Goal: Task Accomplishment & Management: Use online tool/utility

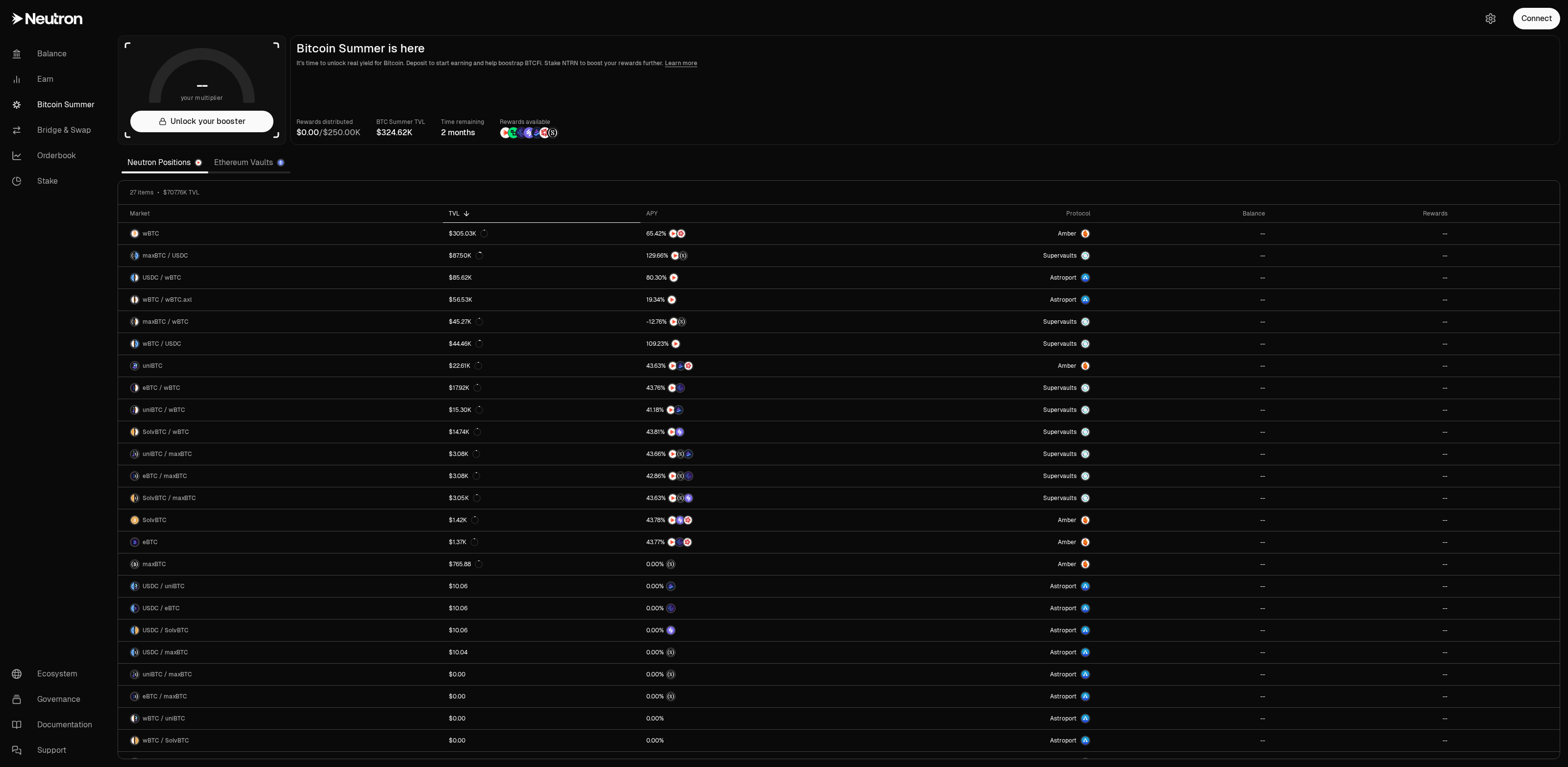
click at [67, 106] on link "Bitcoin Summer" at bounding box center [55, 105] width 102 height 26
click at [78, 134] on link "Bridge & Swap" at bounding box center [55, 130] width 102 height 26
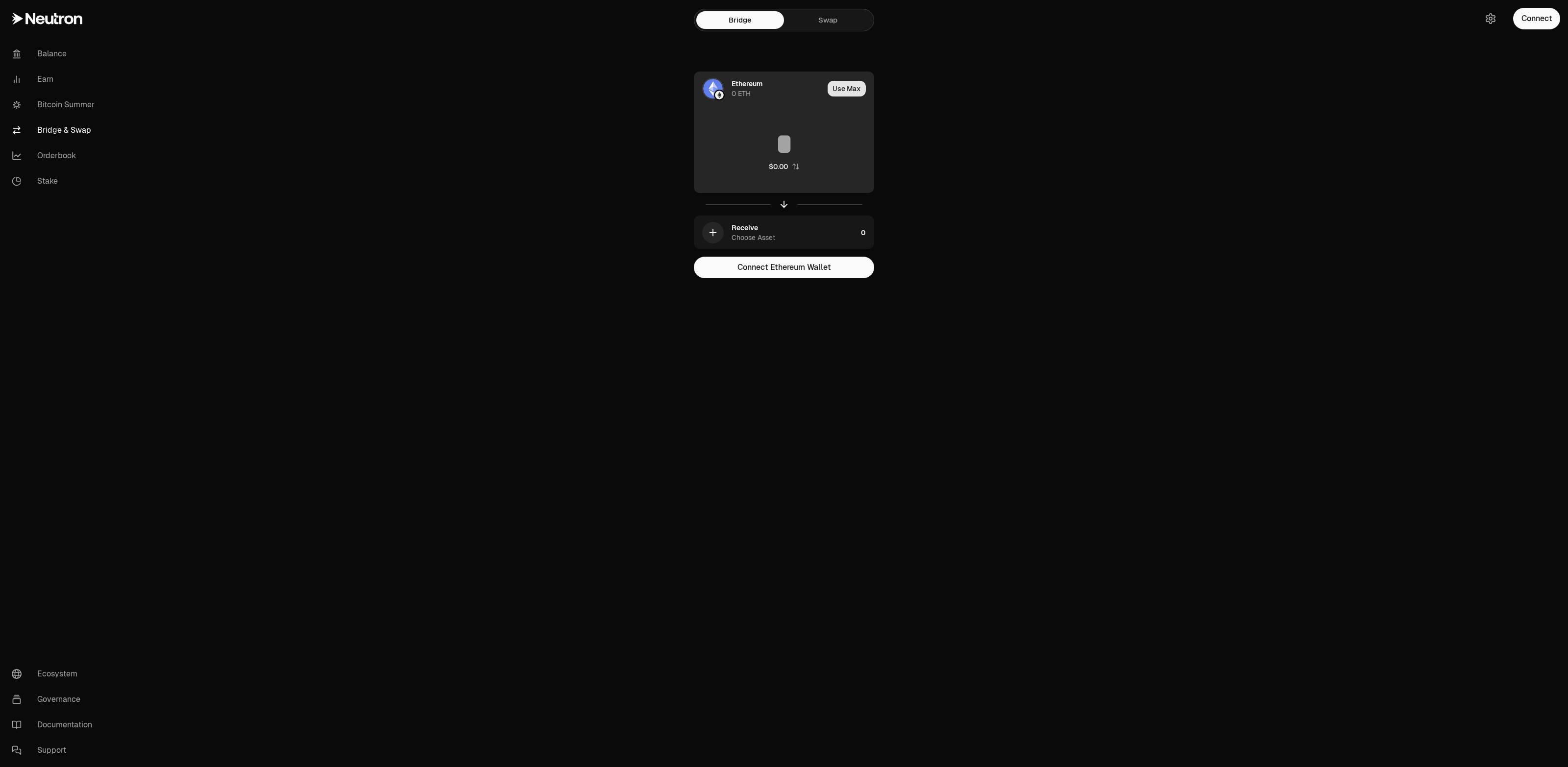
click at [838, 91] on button "Use Max" at bounding box center [847, 89] width 38 height 16
click at [799, 145] on input "*" at bounding box center [784, 143] width 179 height 29
type input "*"
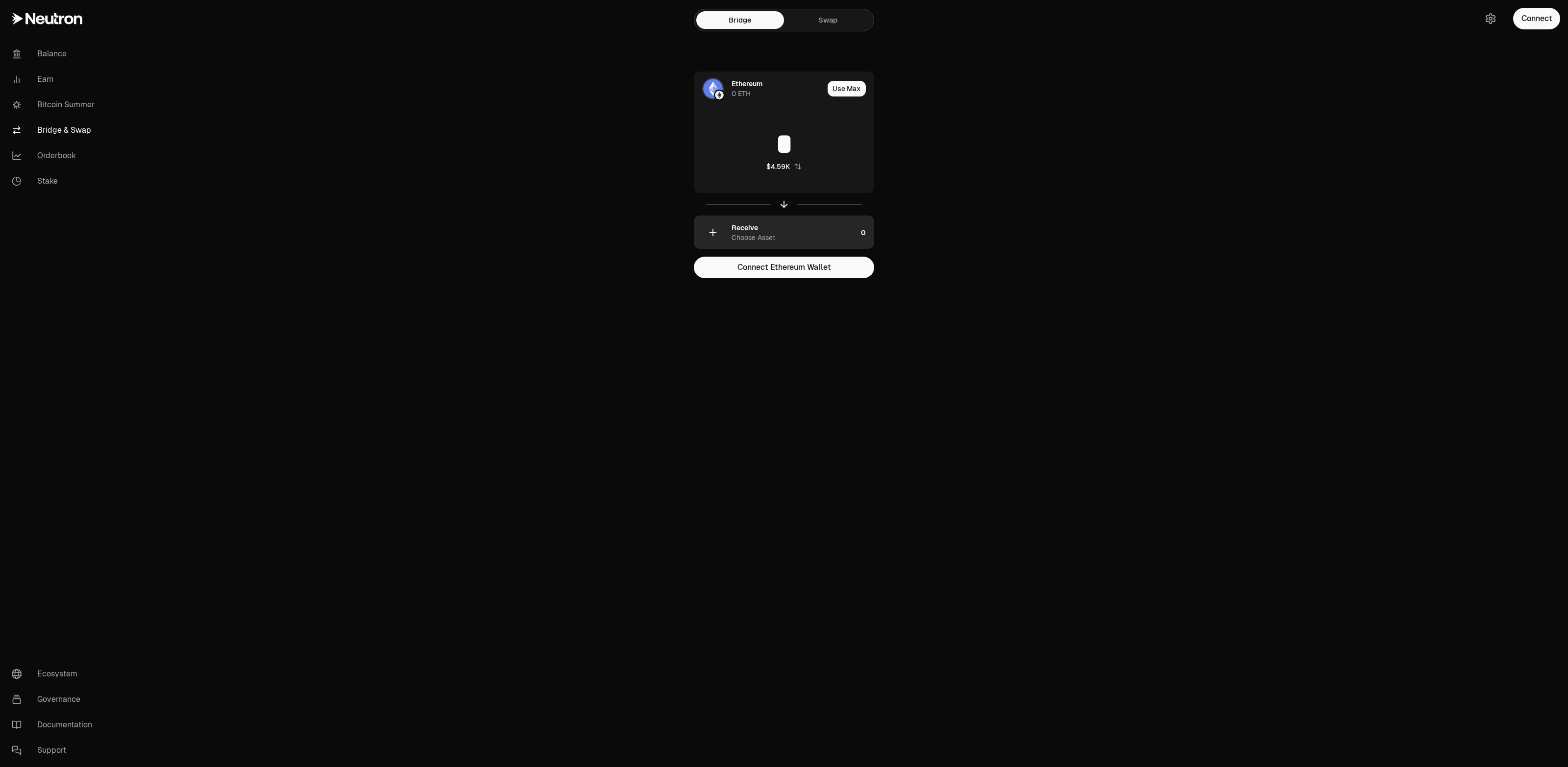
click at [717, 230] on icon "button" at bounding box center [713, 233] width 11 height 11
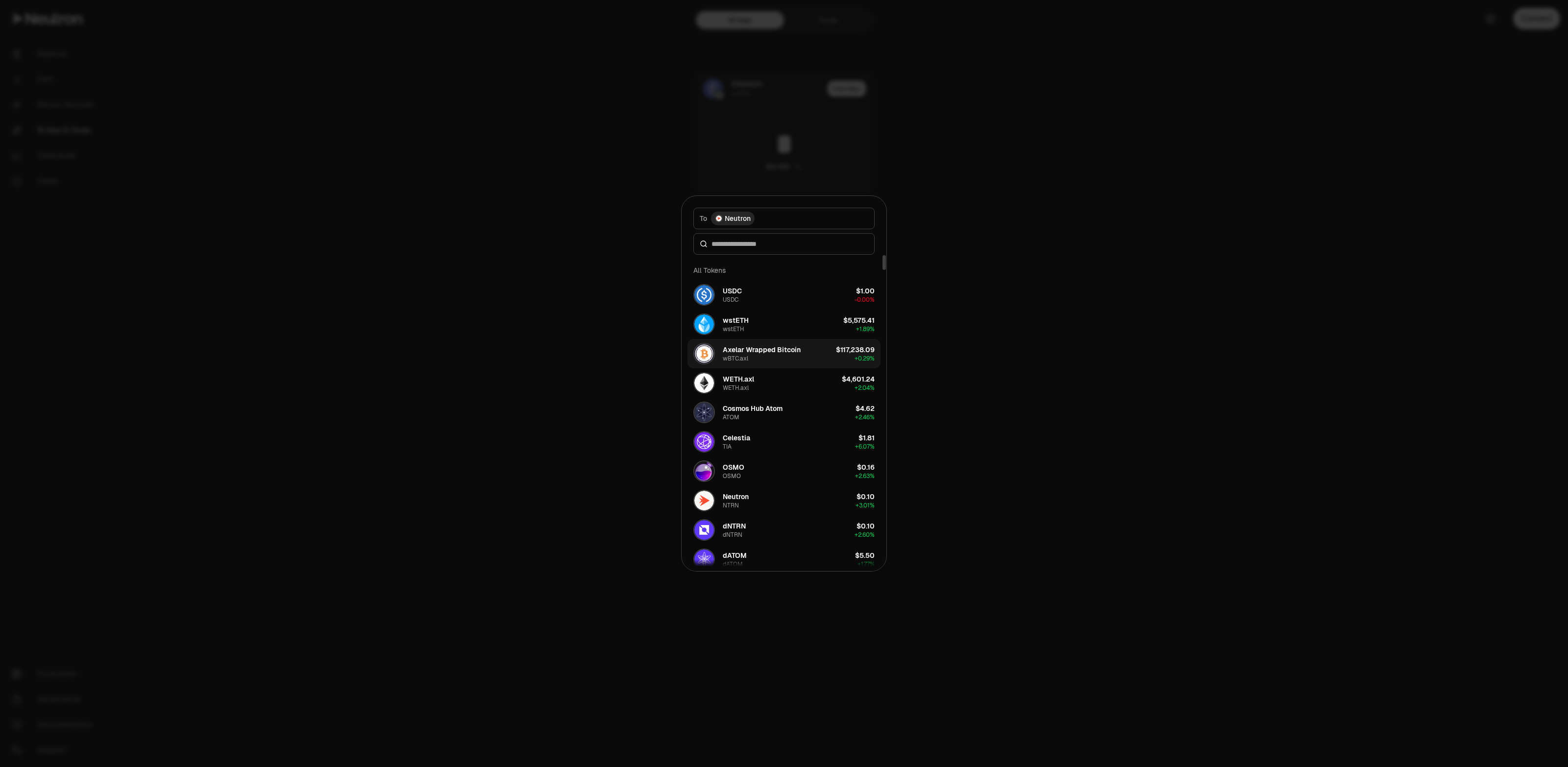
click at [761, 352] on div "Axelar Wrapped Bitcoin" at bounding box center [762, 349] width 78 height 10
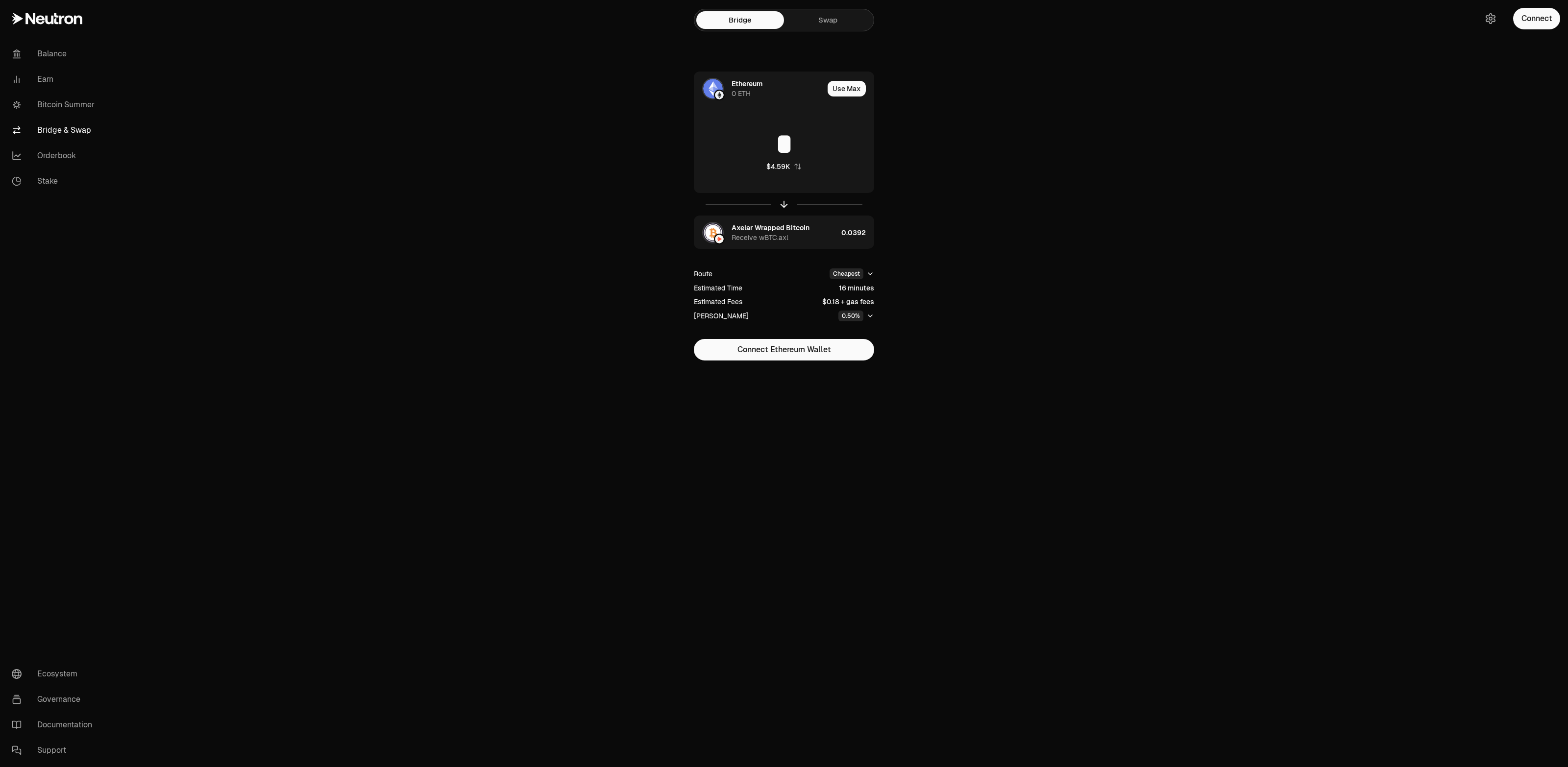
click at [1213, 207] on main "Bridge Swap Ethereum 0 ETH Use Max * $4.59K Axelar Wrapped Bitcoin Receive wBTC…" at bounding box center [839, 200] width 1458 height 400
